Goal: Task Accomplishment & Management: Manage account settings

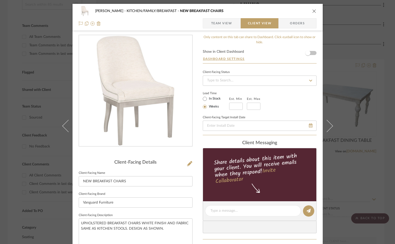
scroll to position [120, 0]
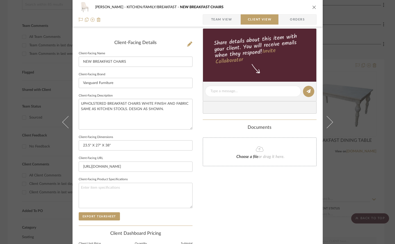
drag, startPoint x: 310, startPoint y: 5, endPoint x: 311, endPoint y: 9, distance: 3.9
click at [312, 6] on button "close" at bounding box center [314, 7] width 5 height 5
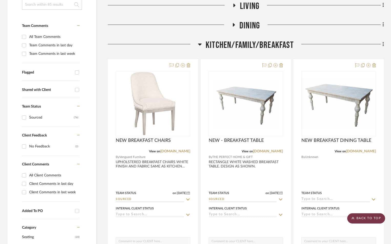
click at [362, 217] on scroll-to-top-button "BACK TO TOP" at bounding box center [366, 218] width 38 height 10
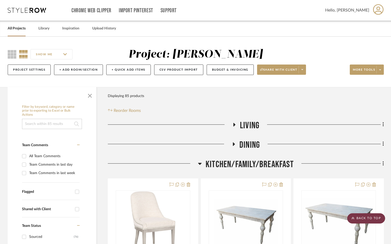
scroll to position [0, 0]
click at [23, 30] on link "All Projects" at bounding box center [17, 28] width 18 height 7
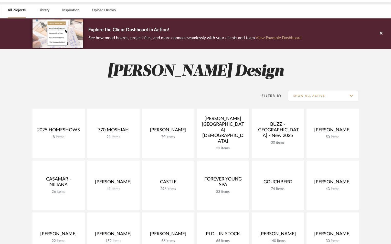
scroll to position [17, 0]
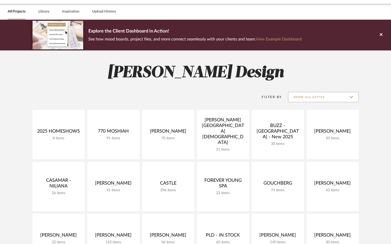
click at [327, 98] on input "Show All Active" at bounding box center [323, 97] width 71 height 10
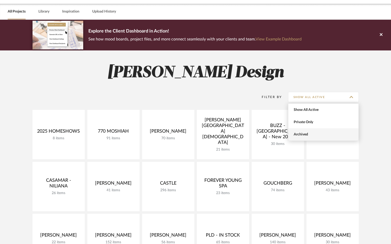
click at [312, 132] on span "Archived" at bounding box center [324, 134] width 61 height 4
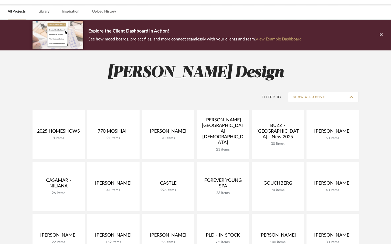
type input "Archived"
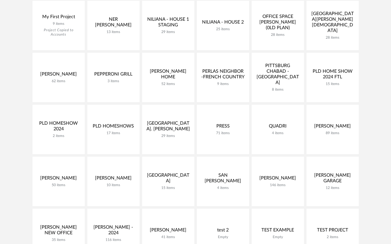
scroll to position [700, 0]
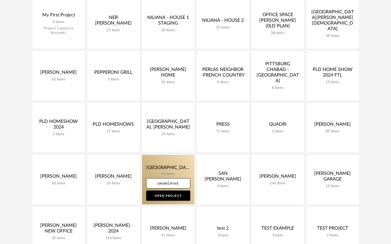
click at [166, 171] on link at bounding box center [168, 179] width 52 height 49
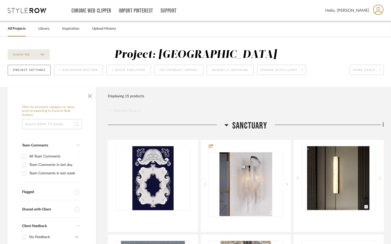
click at [27, 72] on button "Project Settings" at bounding box center [29, 70] width 43 height 10
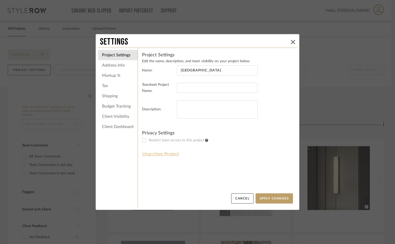
click at [163, 154] on button "Unarchive Project" at bounding box center [160, 154] width 37 height 9
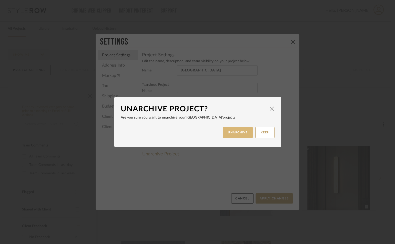
click at [235, 133] on button "UNARCHIVE" at bounding box center [238, 132] width 30 height 11
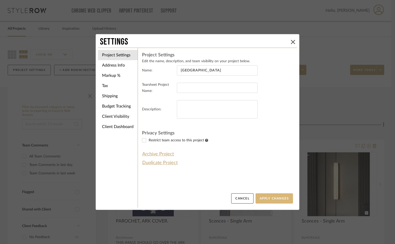
click at [271, 197] on button "Apply Changes" at bounding box center [273, 198] width 37 height 10
click at [291, 41] on icon at bounding box center [293, 42] width 4 height 4
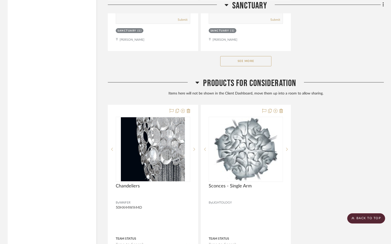
scroll to position [850, 0]
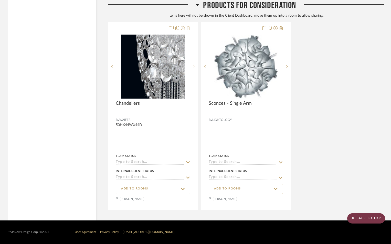
click at [366, 218] on scroll-to-top-button "BACK TO TOP" at bounding box center [366, 218] width 38 height 10
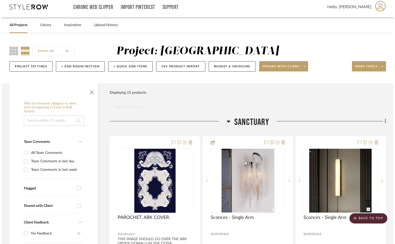
scroll to position [0, 0]
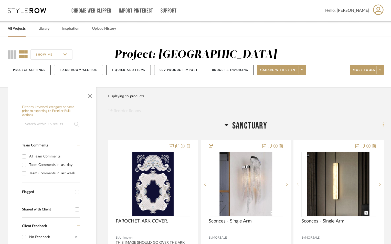
click at [382, 125] on fa-icon at bounding box center [382, 125] width 3 height 8
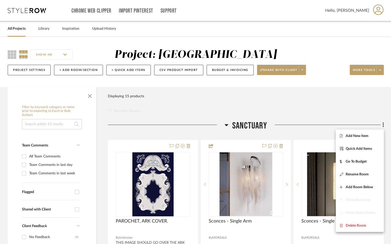
drag, startPoint x: 307, startPoint y: 117, endPoint x: 194, endPoint y: 100, distance: 114.8
click at [307, 117] on div at bounding box center [195, 122] width 391 height 244
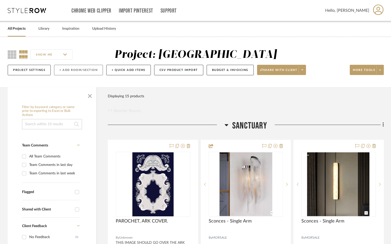
drag, startPoint x: 56, startPoint y: 64, endPoint x: 61, endPoint y: 69, distance: 6.7
click at [57, 66] on div "Project Settings + Add Room/Section + Quick Add Items CSV Product Import Budget…" at bounding box center [196, 69] width 376 height 17
click at [68, 69] on button "+ Add Room/Section" at bounding box center [78, 70] width 49 height 10
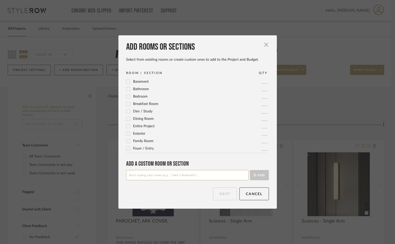
click at [156, 171] on input at bounding box center [187, 175] width 122 height 10
type input "e"
type input "EXTERIOR"
click at [250, 170] on button "Add" at bounding box center [259, 175] width 19 height 10
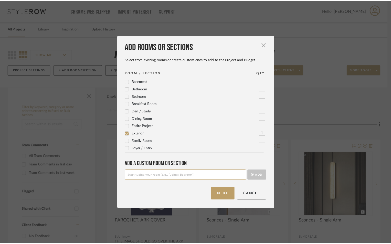
scroll to position [52, 0]
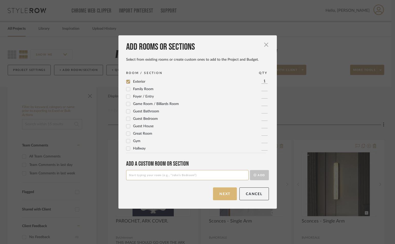
click at [219, 196] on button "Next" at bounding box center [225, 193] width 24 height 13
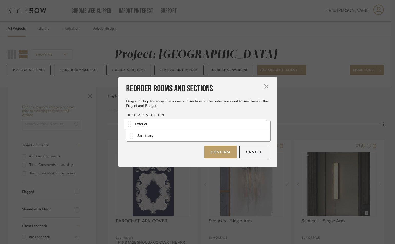
drag, startPoint x: 153, startPoint y: 137, endPoint x: 153, endPoint y: 125, distance: 12.0
click at [225, 153] on button "Confirm" at bounding box center [220, 151] width 33 height 13
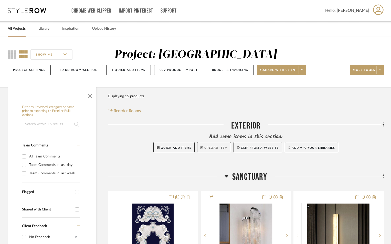
click at [218, 148] on button "Upload Item" at bounding box center [214, 147] width 34 height 10
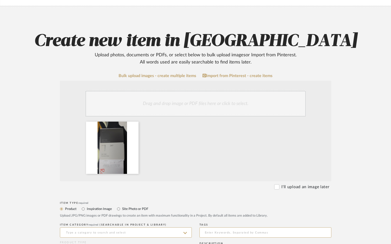
scroll to position [85, 0]
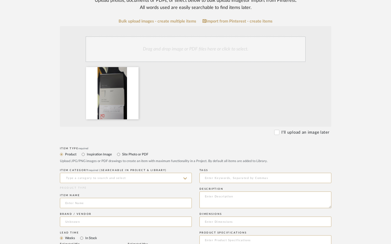
click at [130, 153] on label "Site Photo or PDF" at bounding box center [135, 155] width 27 height 6
click at [122, 153] on input "Site Photo or PDF" at bounding box center [118, 154] width 6 height 6
radio input "true"
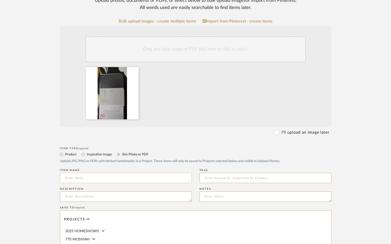
click at [116, 175] on input at bounding box center [126, 178] width 132 height 10
type input "P"
type input "EXTERIOR PAINT COLORS"
click at [71, 196] on textarea at bounding box center [126, 197] width 132 height 10
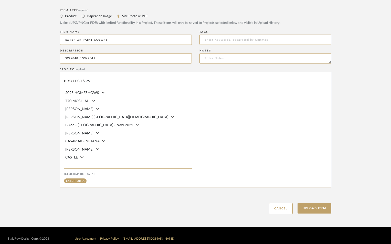
scroll to position [230, 0]
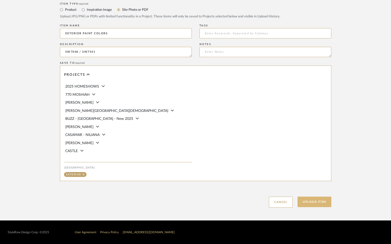
type textarea "SW7048 / SW7541"
click at [321, 200] on button "Upload Item" at bounding box center [315, 202] width 34 height 10
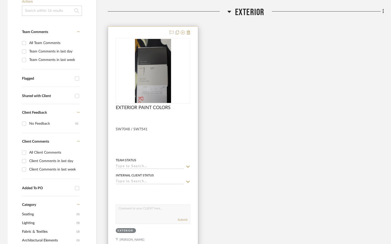
scroll to position [120, 0]
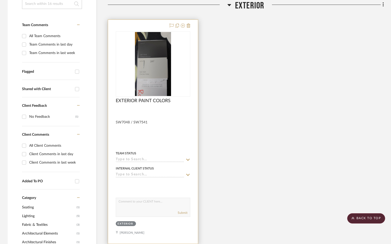
click at [155, 159] on input at bounding box center [150, 159] width 68 height 5
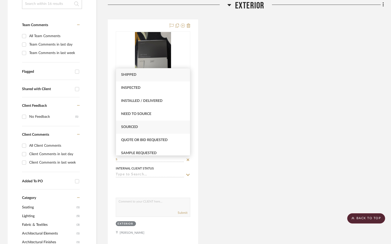
type input "S"
click at [137, 125] on span "Sourced" at bounding box center [129, 127] width 17 height 4
type input "[DATE]"
type input "Sourced"
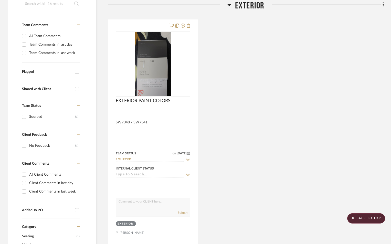
click at [236, 164] on div "EXTERIOR PAINT COLORS By Unknown SW7048 / SW7541 Team Status on [DATE] [DATE] S…" at bounding box center [246, 131] width 276 height 225
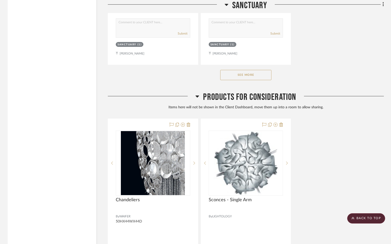
scroll to position [1008, 0]
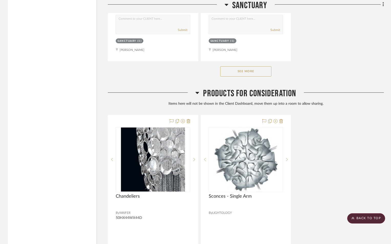
click at [374, 212] on div "Chandeliers By WAIFER 50HX44WX44D Team Status Internal Client Status ADD TO ROO…" at bounding box center [246, 209] width 276 height 188
click at [375, 220] on scroll-to-top-button "BACK TO TOP" at bounding box center [366, 218] width 38 height 10
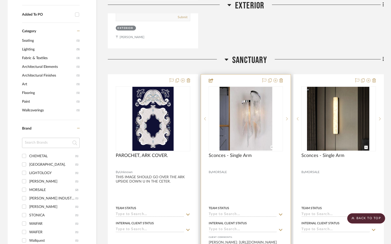
scroll to position [324, 0]
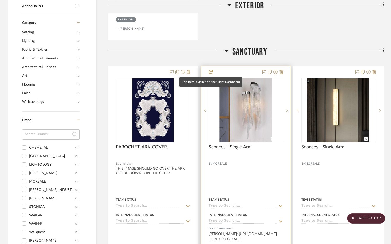
click at [211, 71] on icon at bounding box center [211, 72] width 5 height 4
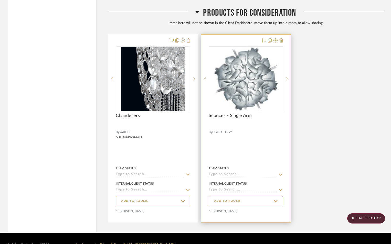
scroll to position [1101, 0]
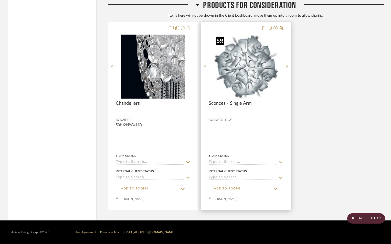
click at [253, 69] on img "0" at bounding box center [246, 67] width 64 height 64
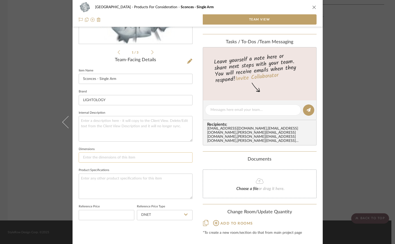
scroll to position [110, 0]
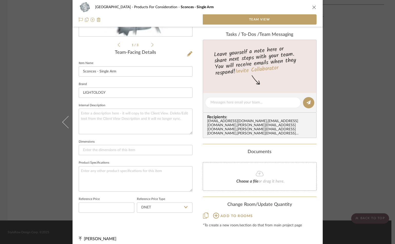
click at [313, 6] on icon "close" at bounding box center [314, 7] width 4 height 4
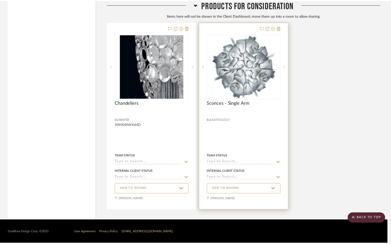
scroll to position [1101, 0]
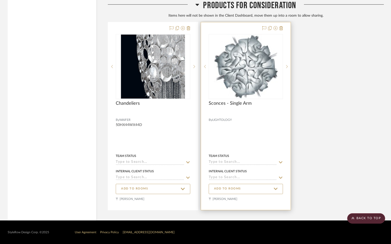
click at [247, 131] on div at bounding box center [246, 116] width 90 height 188
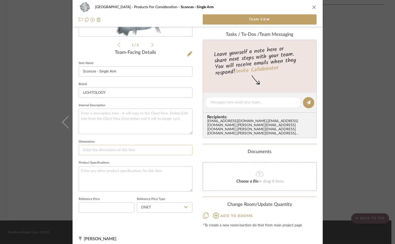
scroll to position [0, 0]
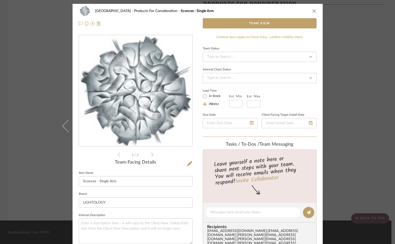
click at [312, 9] on button "close" at bounding box center [314, 11] width 5 height 5
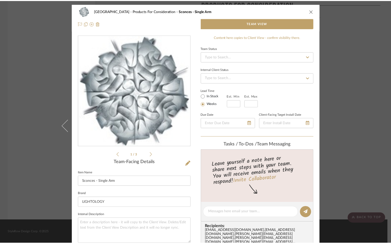
scroll to position [1101, 0]
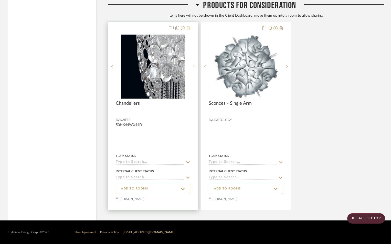
click at [126, 135] on div at bounding box center [153, 116] width 90 height 188
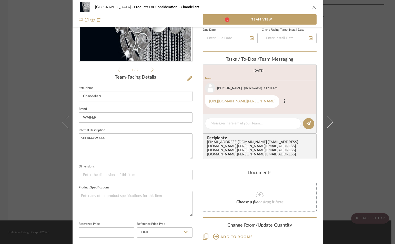
scroll to position [85, 0]
click at [243, 103] on link "[URL][DOMAIN_NAME][PERSON_NAME]" at bounding box center [242, 101] width 66 height 4
